Goal: Information Seeking & Learning: Understand process/instructions

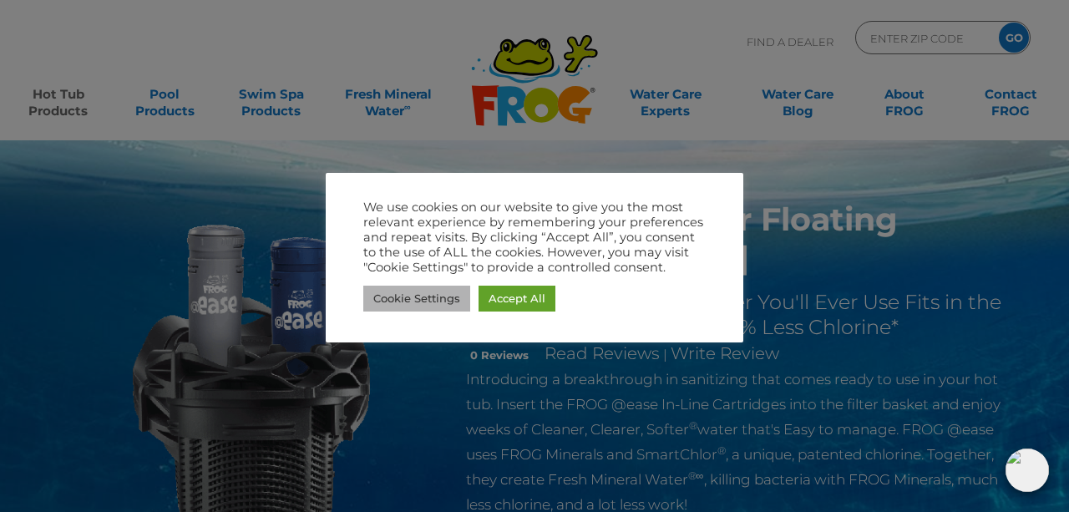
click at [437, 293] on link "Cookie Settings" at bounding box center [416, 298] width 107 height 26
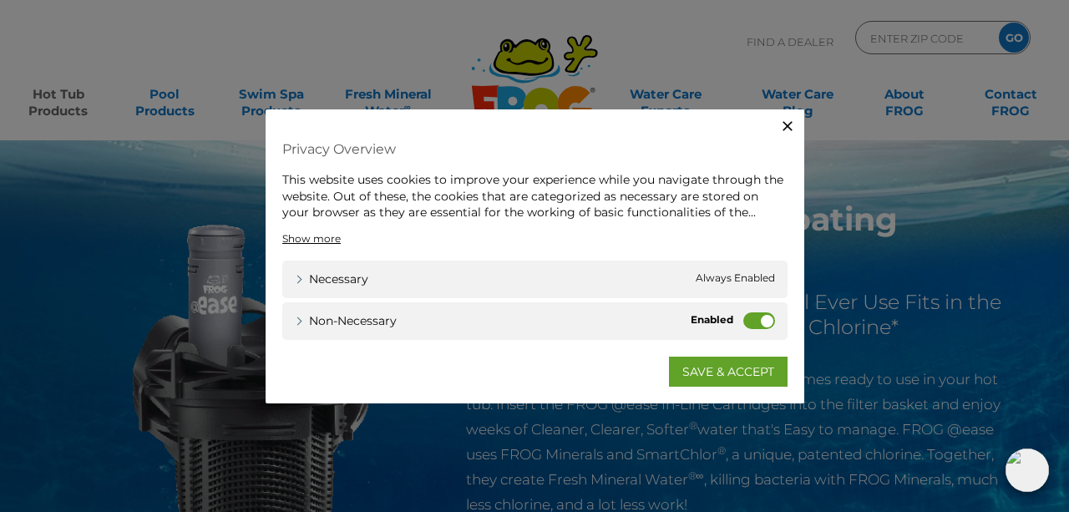
click at [751, 320] on label "Non-necessary" at bounding box center [759, 319] width 32 height 17
click at [0, 0] on input "Non-necessary" at bounding box center [0, 0] width 0 height 0
click at [722, 366] on link "SAVE & ACCEPT" at bounding box center [728, 371] width 119 height 30
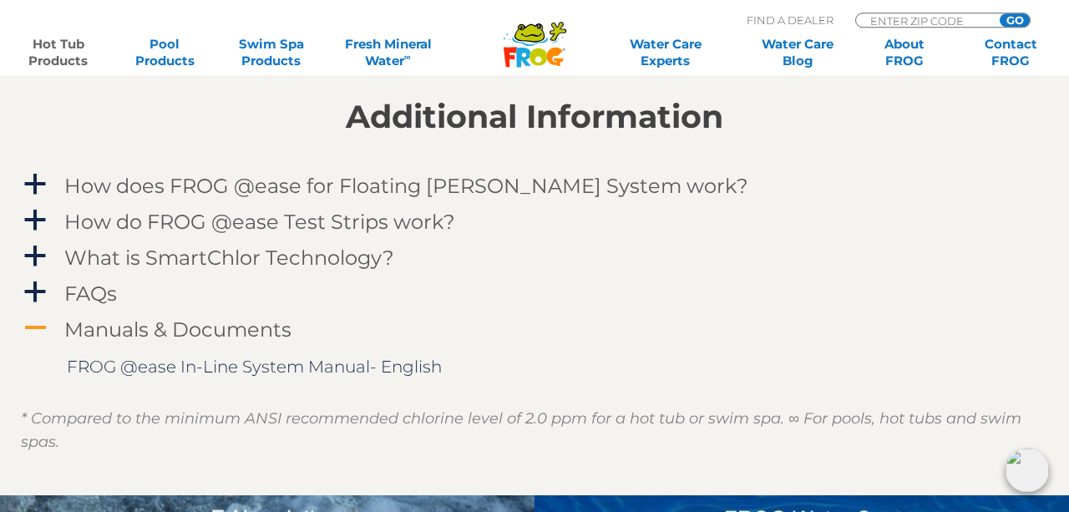
scroll to position [1736, 0]
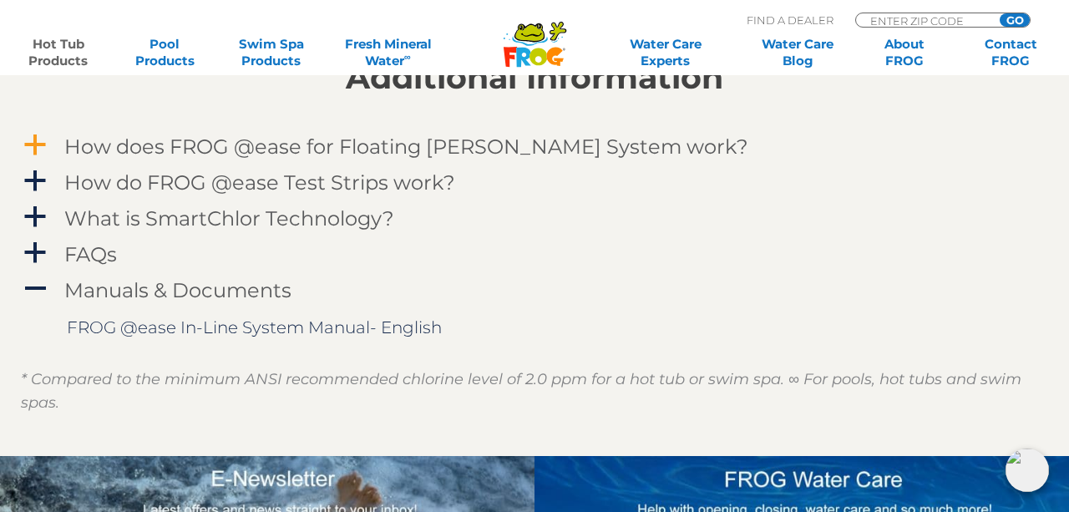
click at [46, 139] on span "a" at bounding box center [35, 145] width 25 height 25
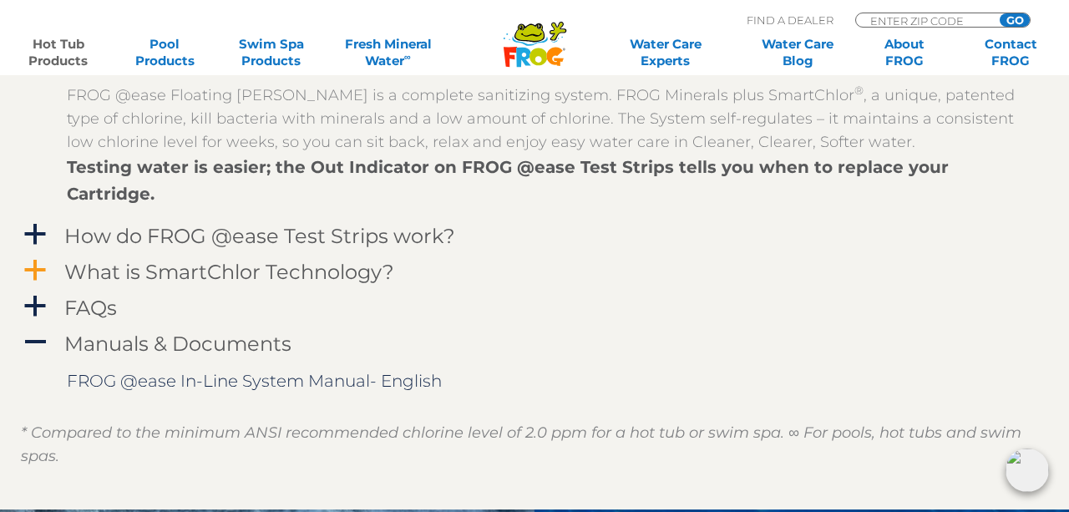
scroll to position [1910, 0]
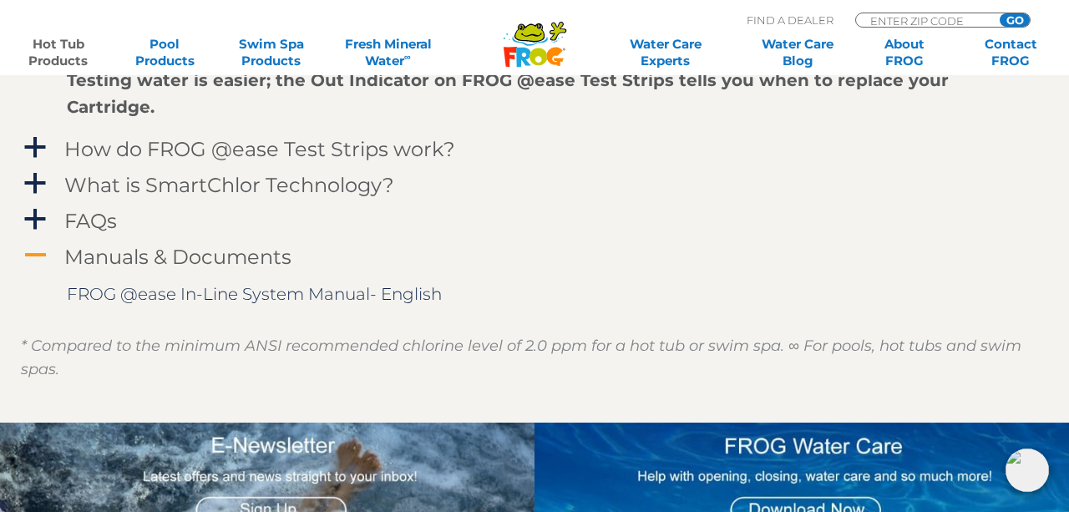
click at [122, 245] on h4 "Manuals & Documents" at bounding box center [177, 256] width 227 height 23
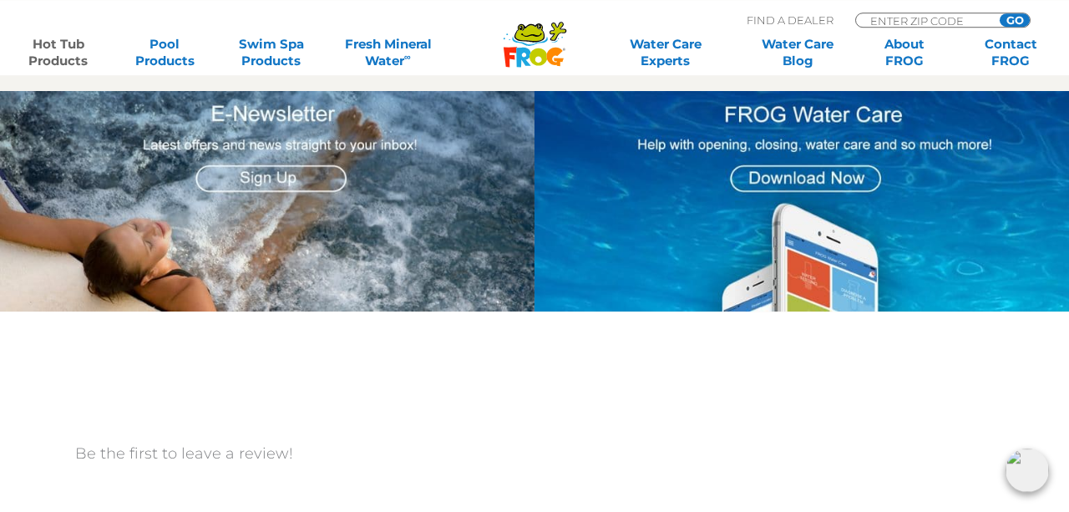
scroll to position [2170, 0]
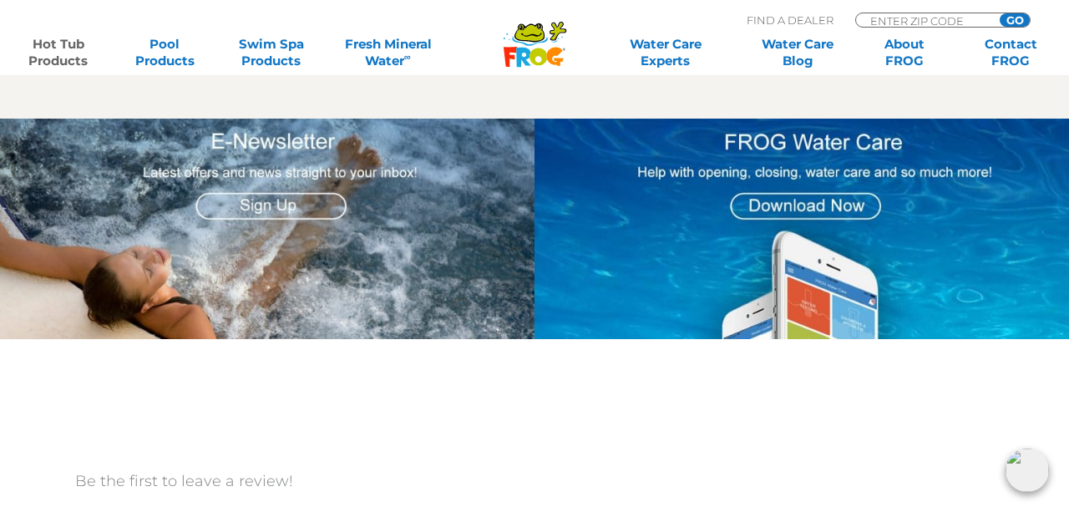
click at [794, 172] on img at bounding box center [801, 229] width 534 height 221
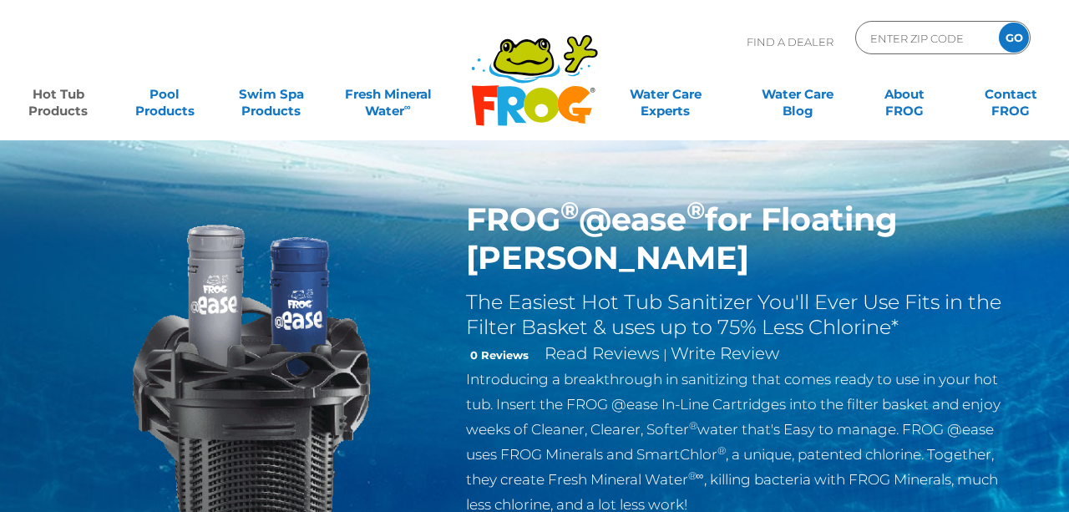
scroll to position [2170, 0]
